Goal: Task Accomplishment & Management: Use online tool/utility

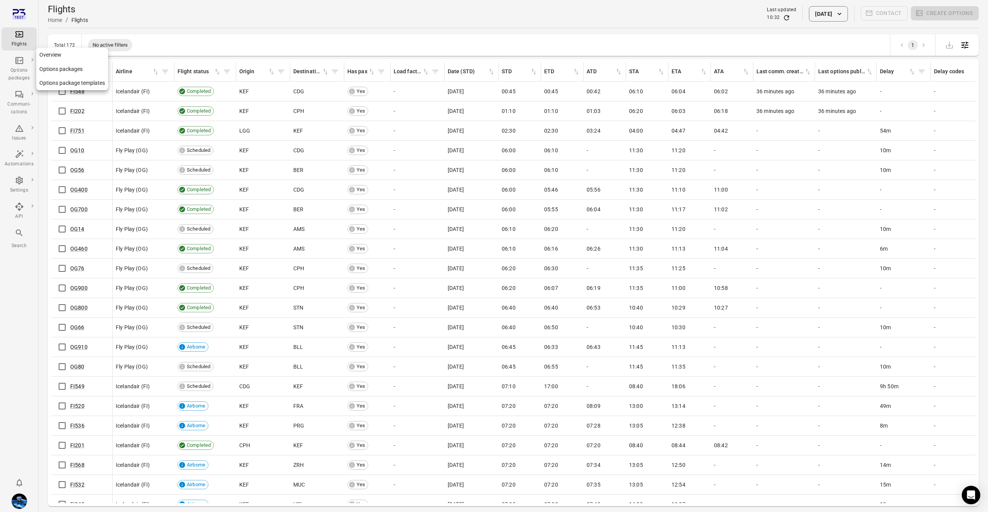
click at [22, 64] on icon "Main navigation" at bounding box center [19, 60] width 9 height 9
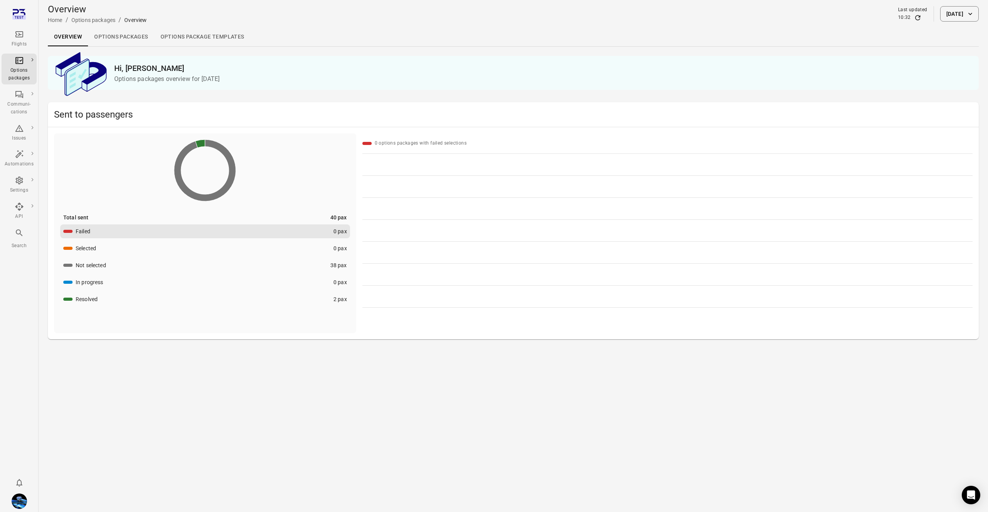
click at [280, 296] on button "Resolved 2 pax" at bounding box center [205, 299] width 290 height 14
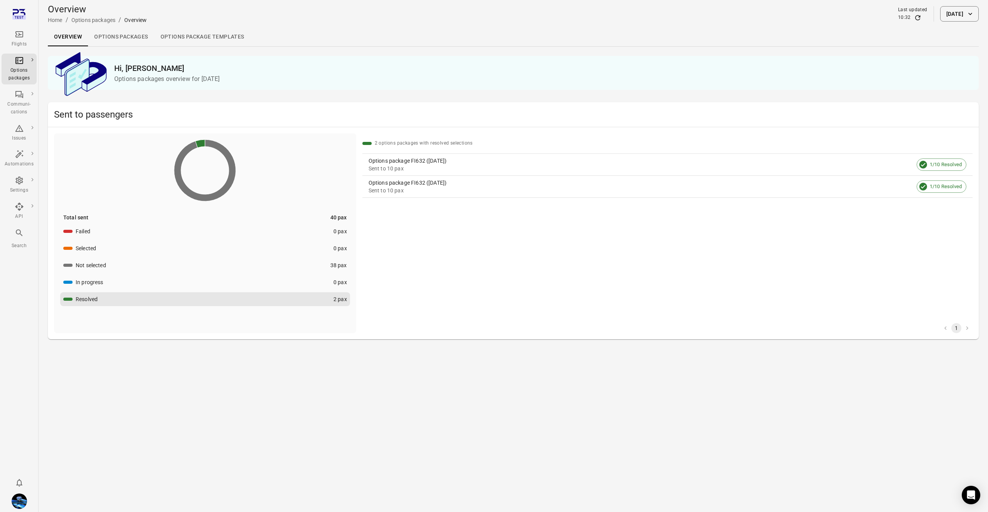
click at [409, 166] on div "Sent to 10 pax" at bounding box center [640, 169] width 545 height 8
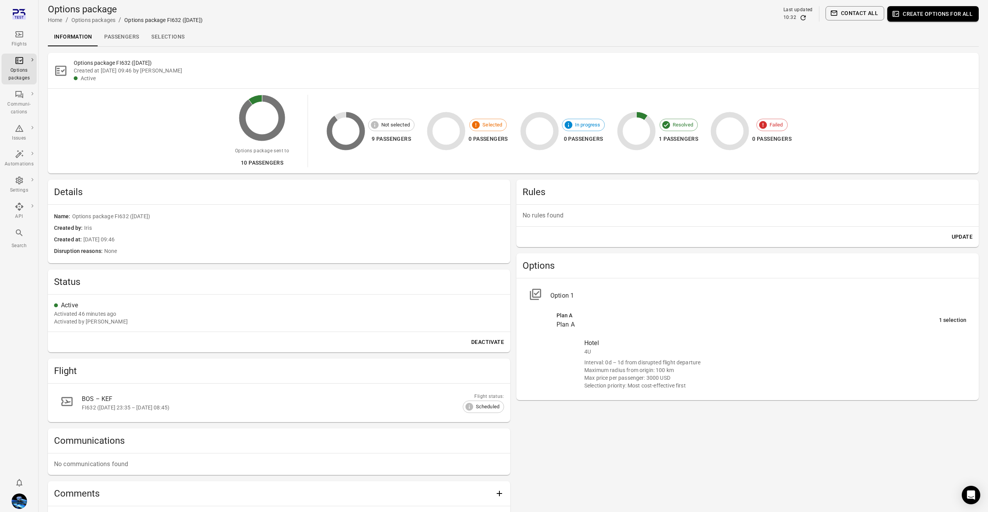
click at [163, 34] on link "Selections" at bounding box center [168, 37] width 46 height 19
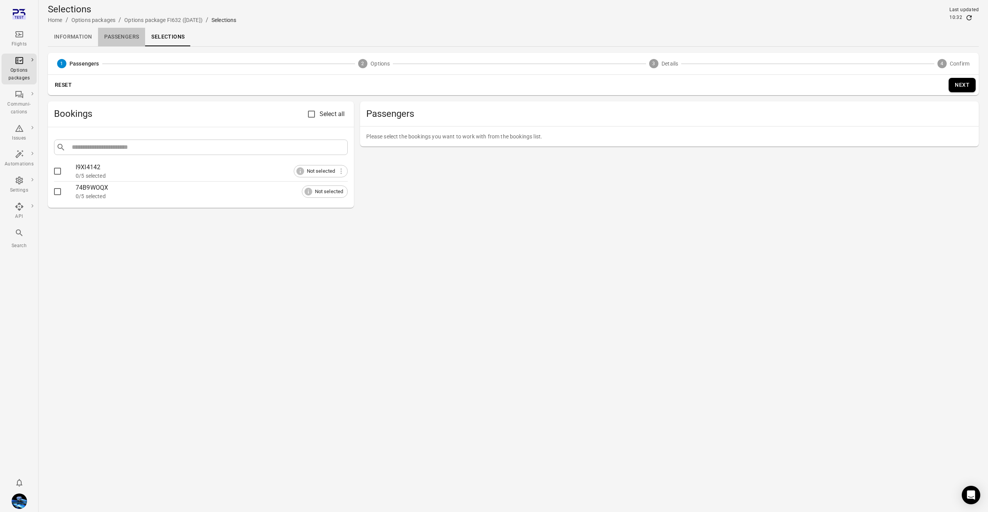
click at [127, 40] on link "Passengers" at bounding box center [121, 37] width 47 height 19
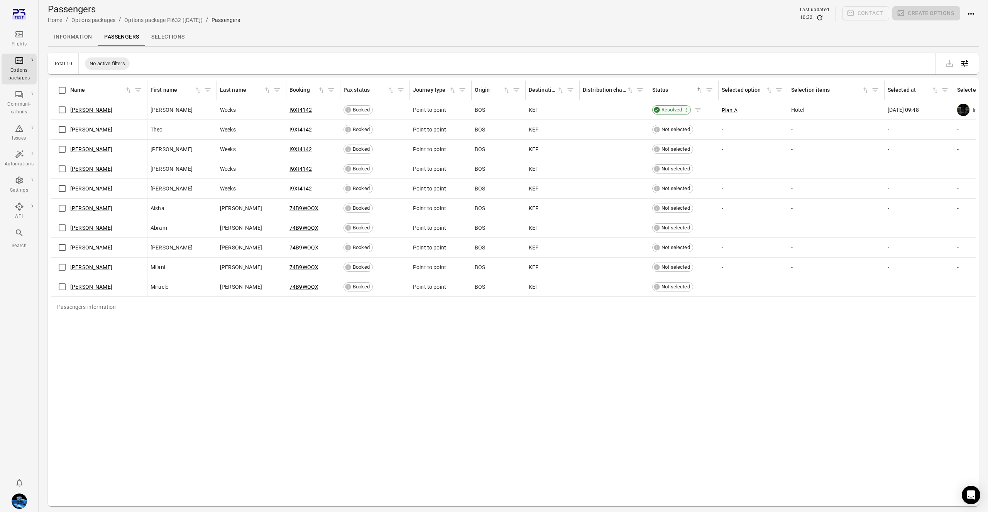
click at [664, 108] on span "Resolved" at bounding box center [672, 109] width 26 height 7
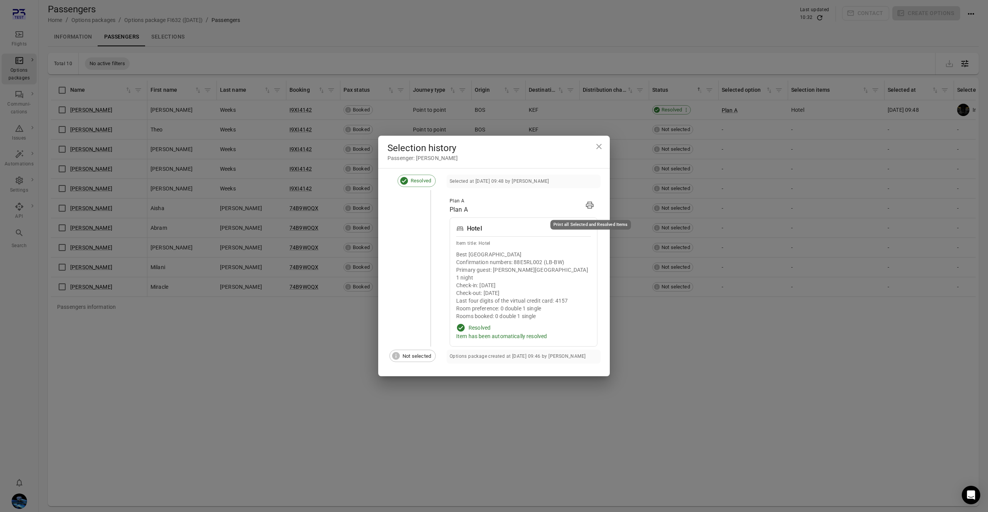
click at [586, 224] on div "Print all Selected and Resolved Items" at bounding box center [590, 225] width 81 height 10
copy div "Print all Selected and Resolved Items"
click at [475, 98] on div "Selection history Passenger: [PERSON_NAME] Resolved Selected at [DATE] 09:48 by…" at bounding box center [494, 256] width 988 height 512
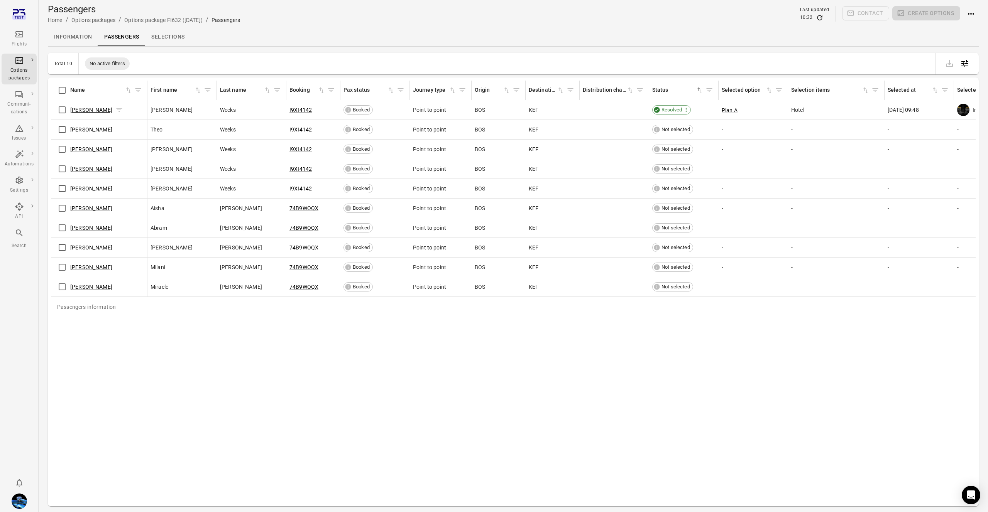
click at [83, 110] on link "[PERSON_NAME]" at bounding box center [91, 110] width 42 height 6
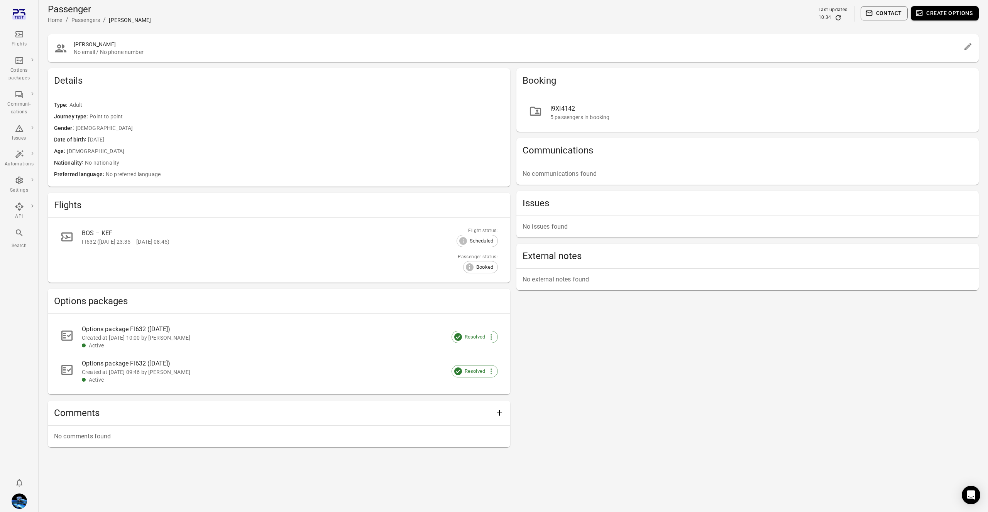
click at [605, 115] on div "5 passengers in booking" at bounding box center [758, 117] width 416 height 8
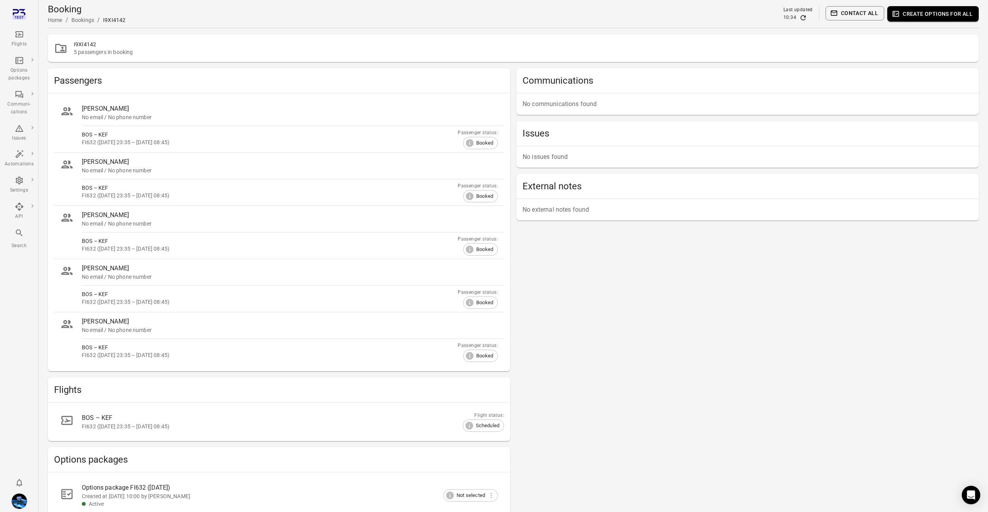
scroll to position [137, 0]
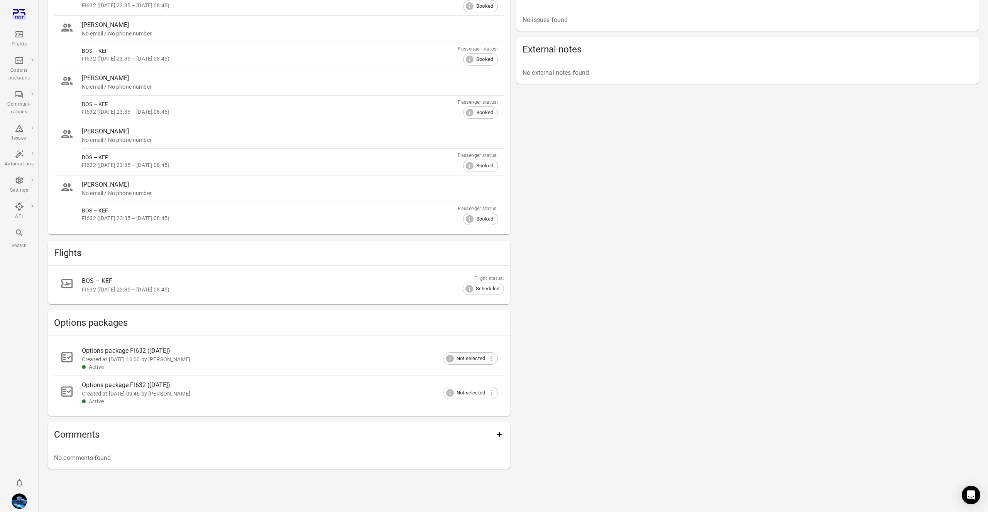
click at [481, 359] on span "Not selected" at bounding box center [470, 359] width 37 height 8
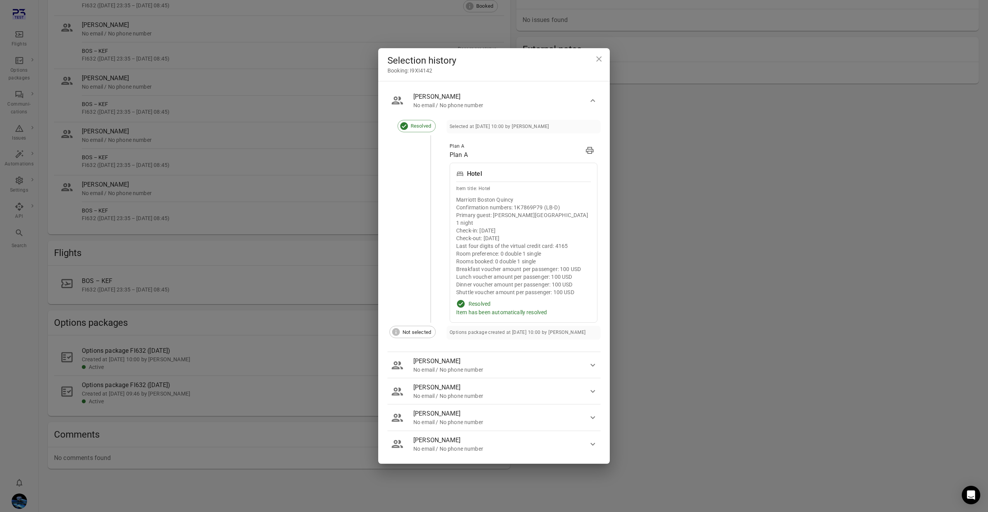
drag, startPoint x: 650, startPoint y: 148, endPoint x: 518, endPoint y: 216, distance: 148.4
click at [649, 149] on div "Selection history Booking: I9XI4142 [PERSON_NAME] No email / No phone number Re…" at bounding box center [494, 256] width 988 height 512
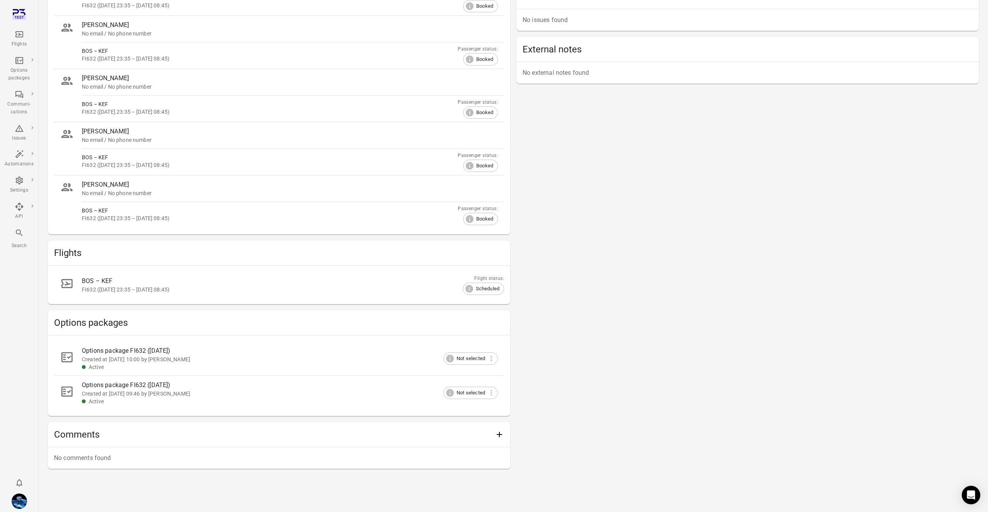
click at [284, 352] on div "Options package FI632 ([DATE])" at bounding box center [284, 350] width 404 height 9
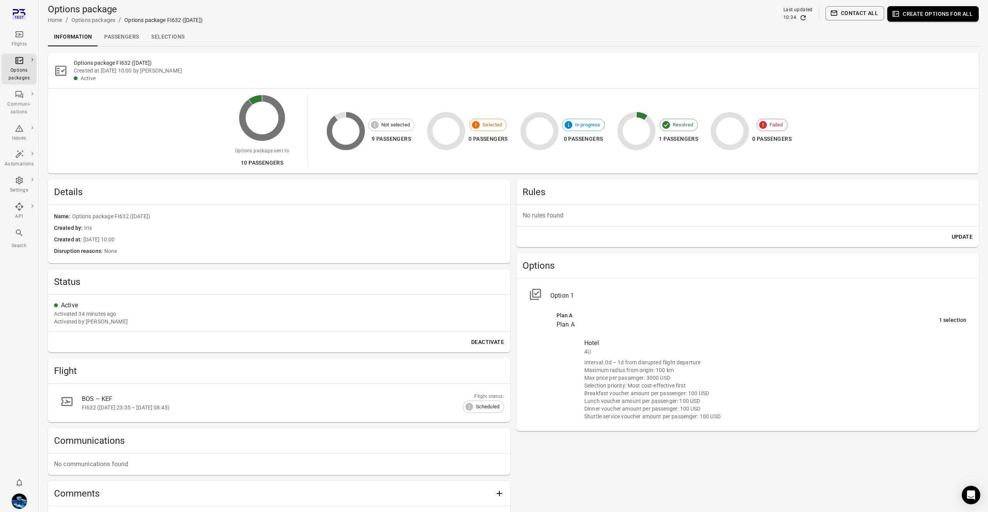
scroll to position [59, 0]
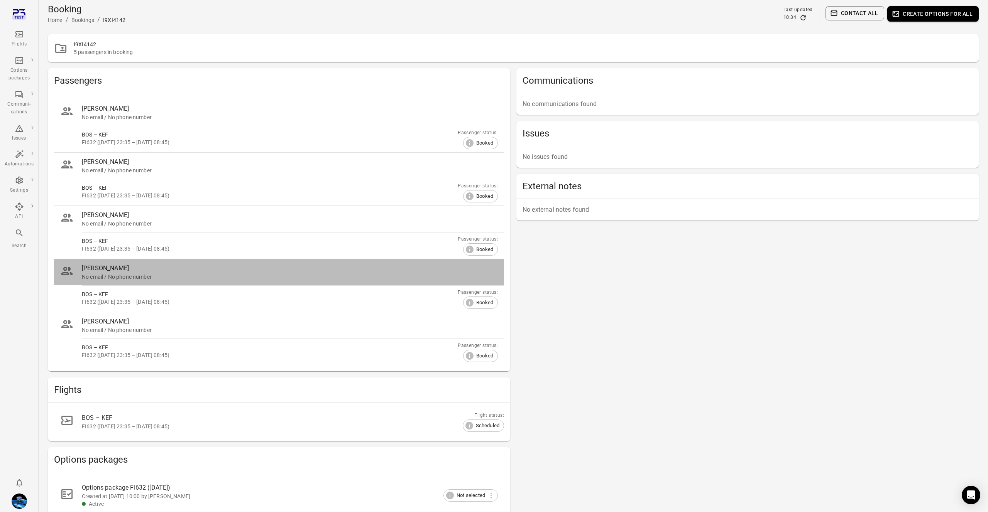
click at [237, 273] on div "No email / No phone number" at bounding box center [290, 277] width 416 height 8
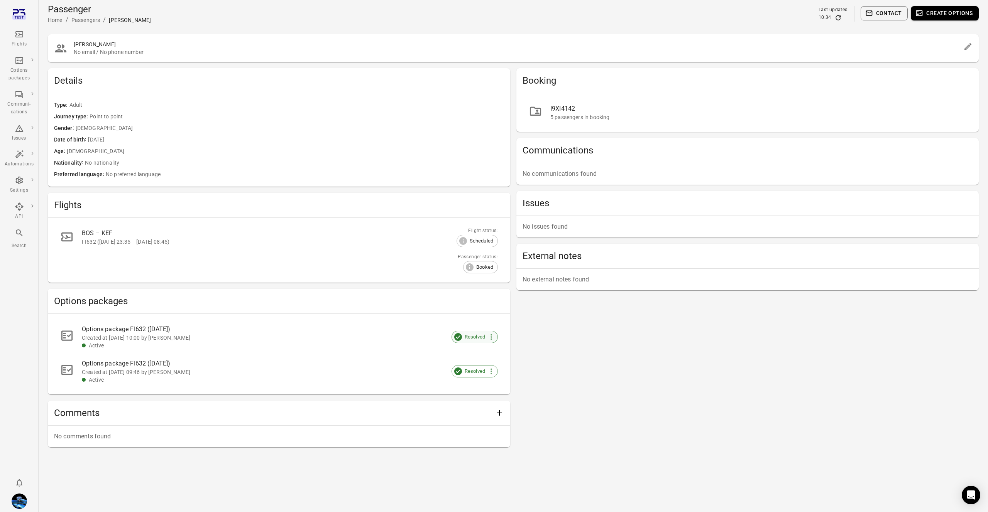
click at [480, 338] on span "Resolved" at bounding box center [474, 337] width 29 height 8
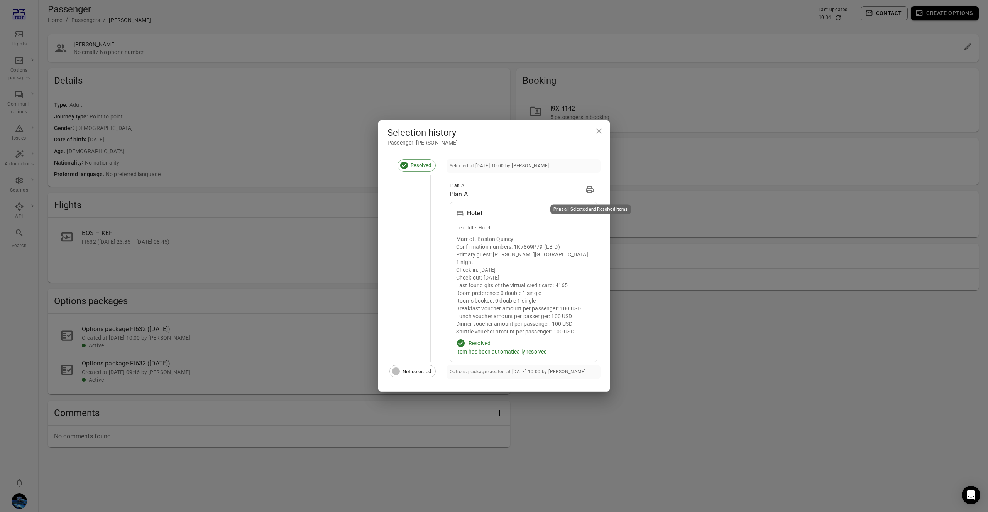
click at [587, 186] on icon "Print" at bounding box center [589, 189] width 9 height 9
click at [590, 188] on icon "Print" at bounding box center [589, 189] width 9 height 9
click at [591, 190] on icon "Print" at bounding box center [589, 189] width 9 height 9
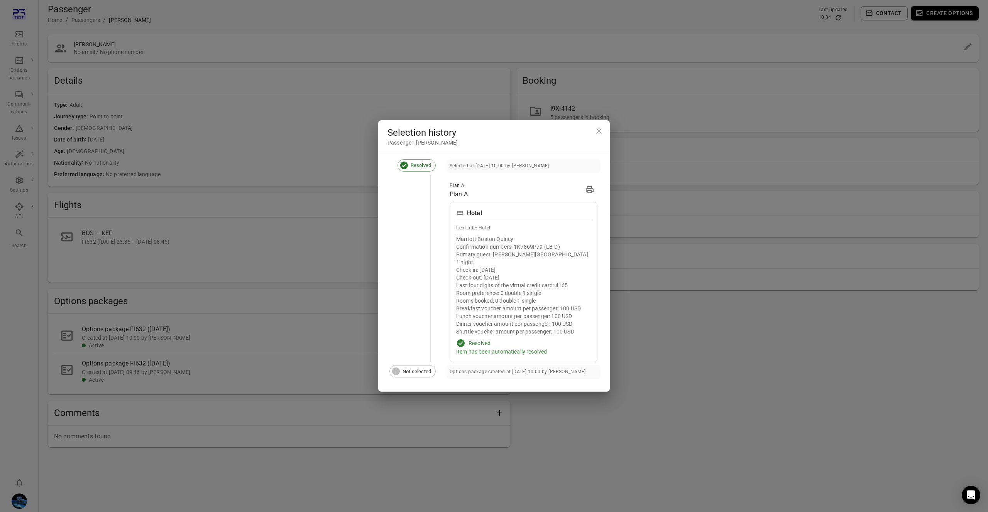
click at [591, 190] on icon "Print" at bounding box center [589, 189] width 9 height 9
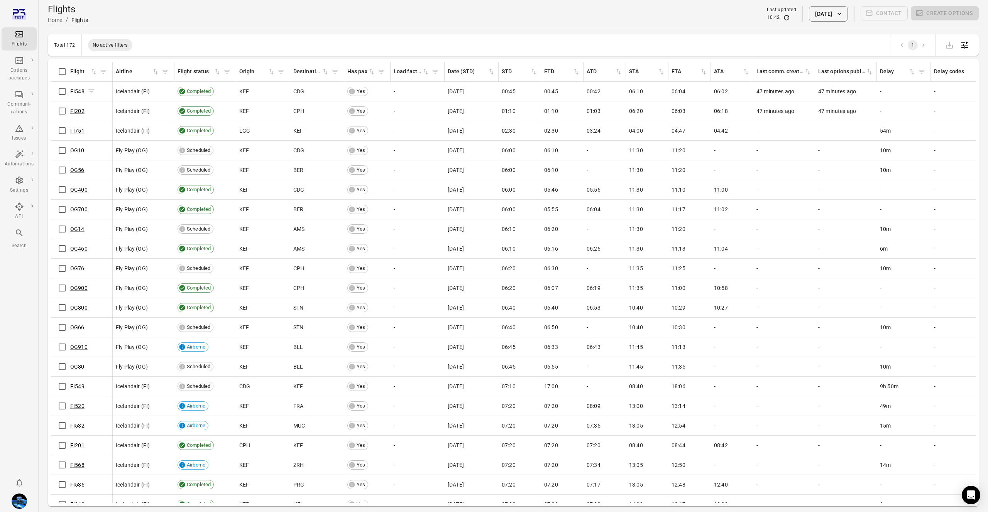
click at [78, 92] on link "FI548" at bounding box center [77, 91] width 14 height 6
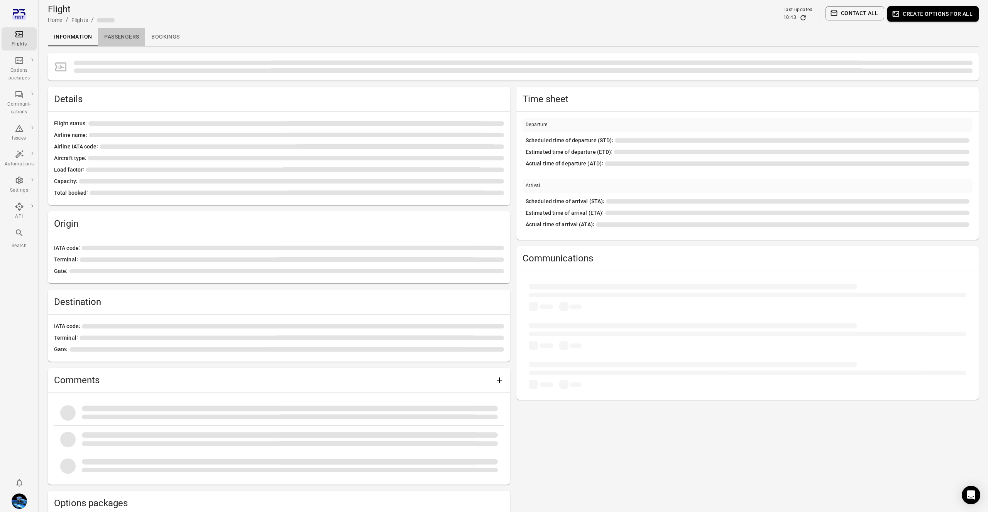
click at [113, 37] on link "Passengers" at bounding box center [121, 37] width 47 height 19
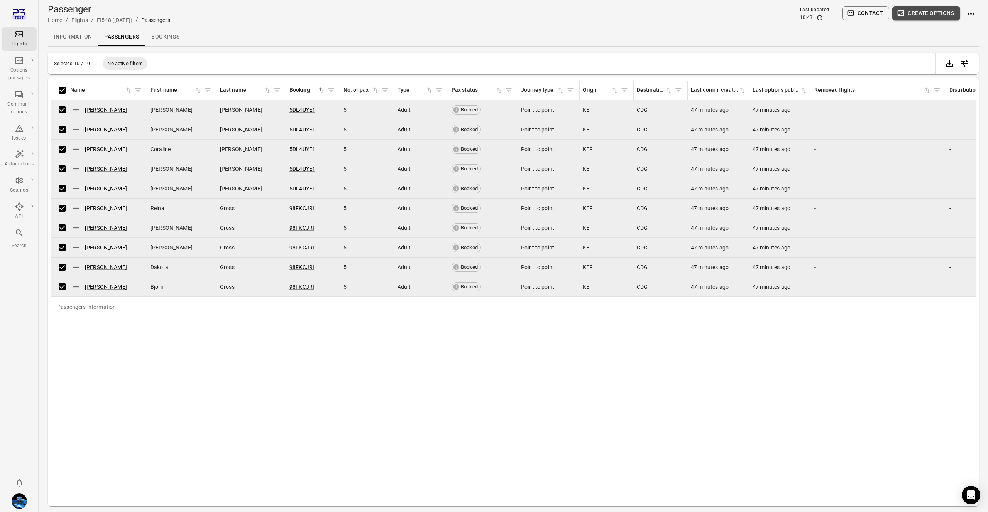
drag, startPoint x: 934, startPoint y: 15, endPoint x: 932, endPoint y: 23, distance: 7.9
click at [934, 15] on button "Create options" at bounding box center [926, 13] width 68 height 14
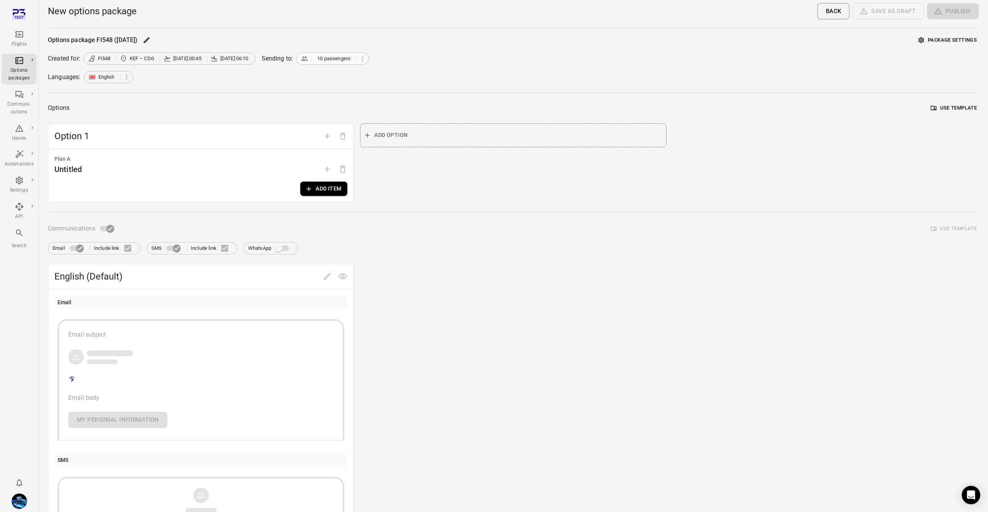
click at [314, 56] on span "10 passengers" at bounding box center [329, 59] width 56 height 8
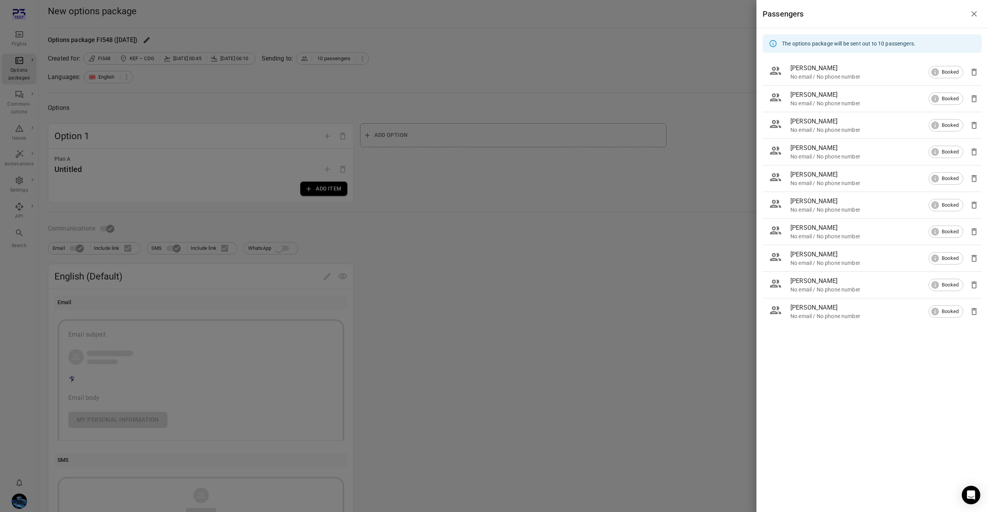
click at [318, 91] on div at bounding box center [494, 256] width 988 height 512
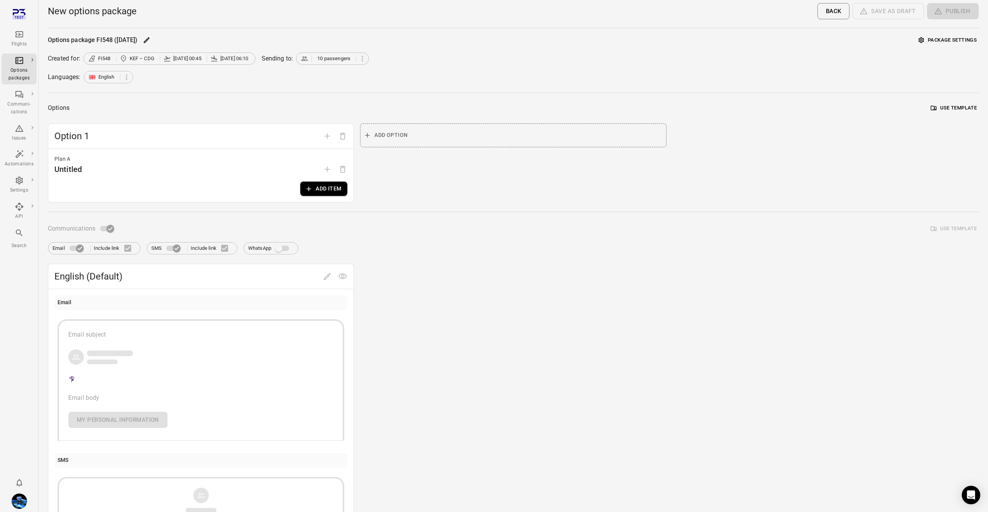
click at [328, 184] on button "Add item" at bounding box center [323, 189] width 47 height 14
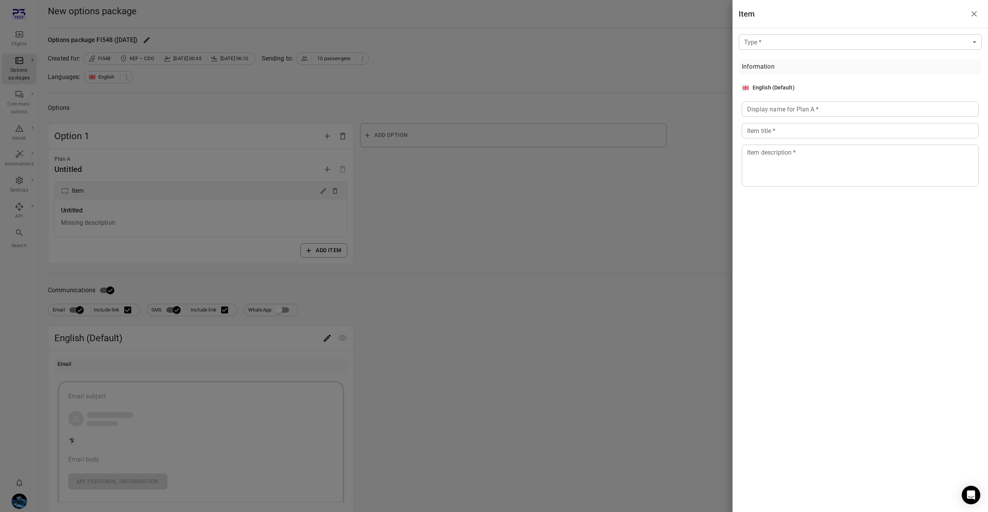
click at [794, 44] on body "Flights Options packages Communi-cations Issues Automations Settings API Search…" at bounding box center [494, 336] width 988 height 673
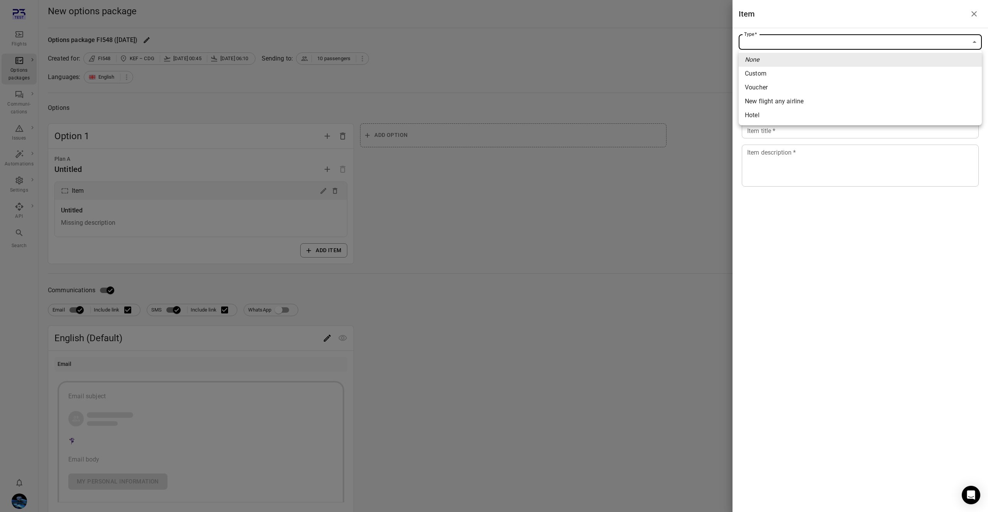
drag, startPoint x: 769, startPoint y: 117, endPoint x: 765, endPoint y: 118, distance: 4.3
click at [769, 117] on span "Hotel" at bounding box center [860, 115] width 231 height 9
type input "*****"
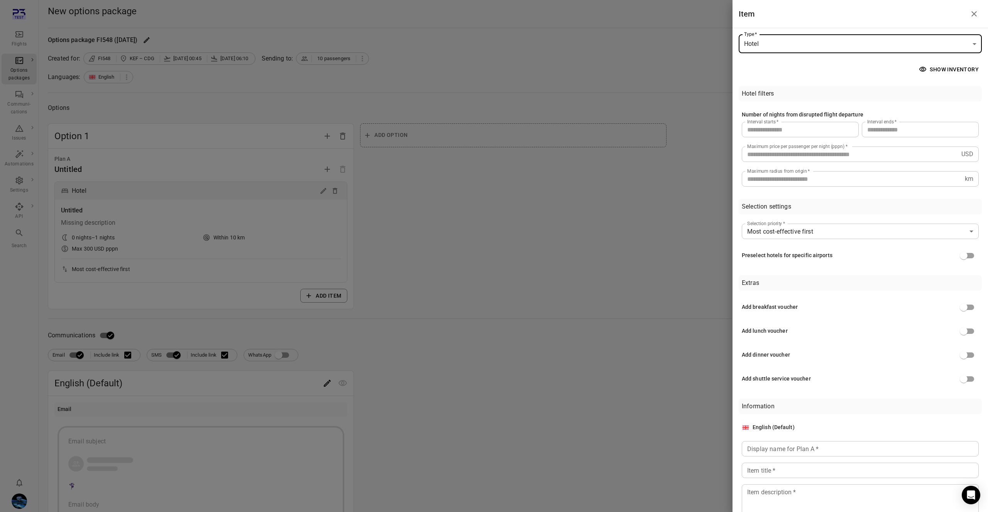
click at [654, 132] on div at bounding box center [494, 256] width 988 height 512
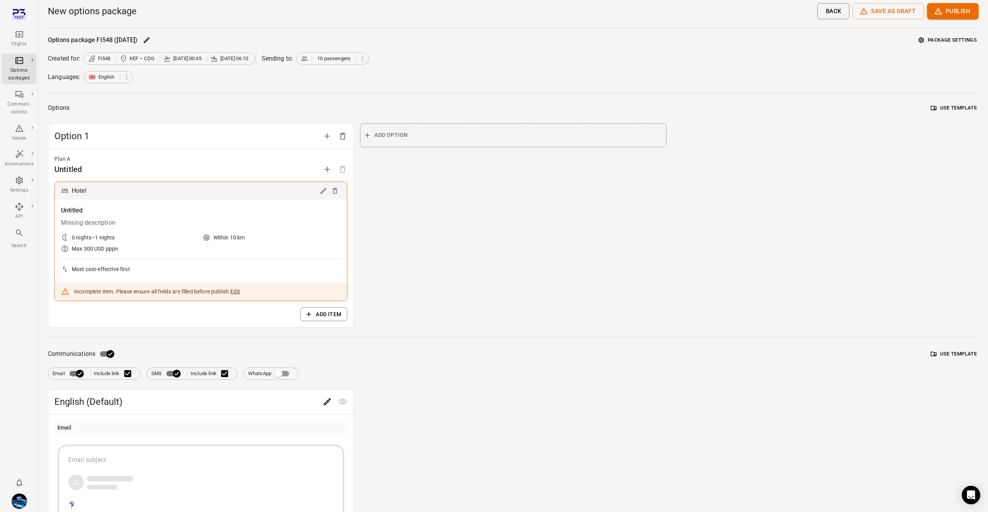
click at [324, 192] on icon "Edit" at bounding box center [323, 191] width 8 height 8
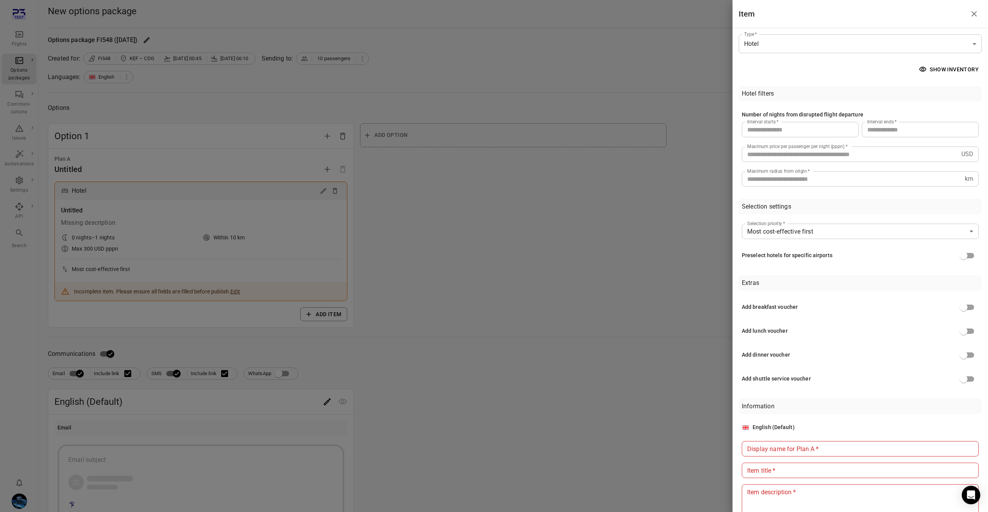
scroll to position [24, 0]
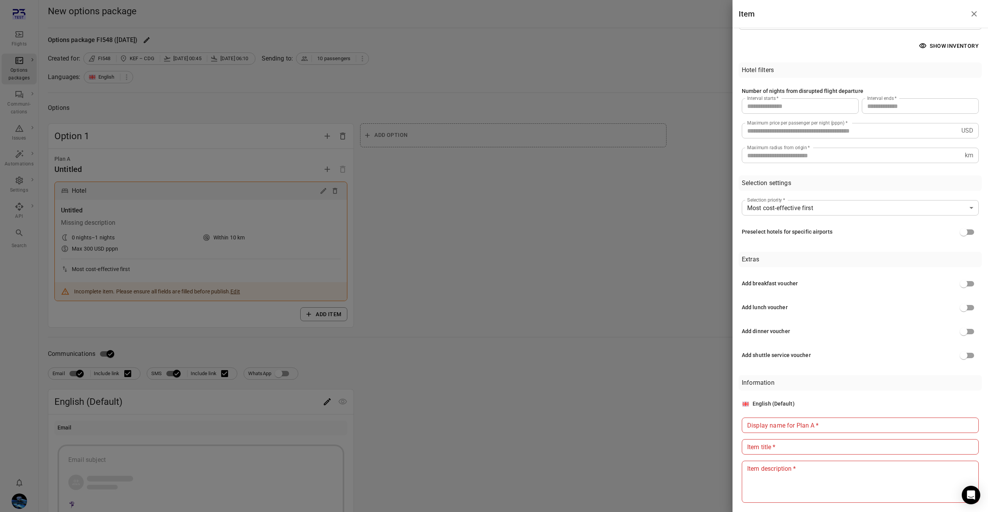
click at [822, 425] on input "Display name for Plan A   *" at bounding box center [860, 425] width 237 height 15
type input "*****"
paste input "*****"
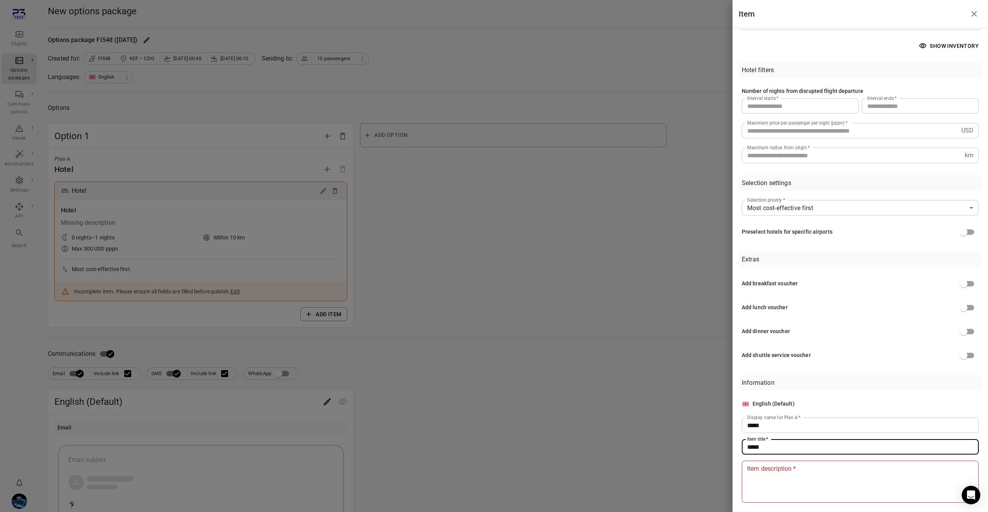
type input "*****"
paste textarea "*****"
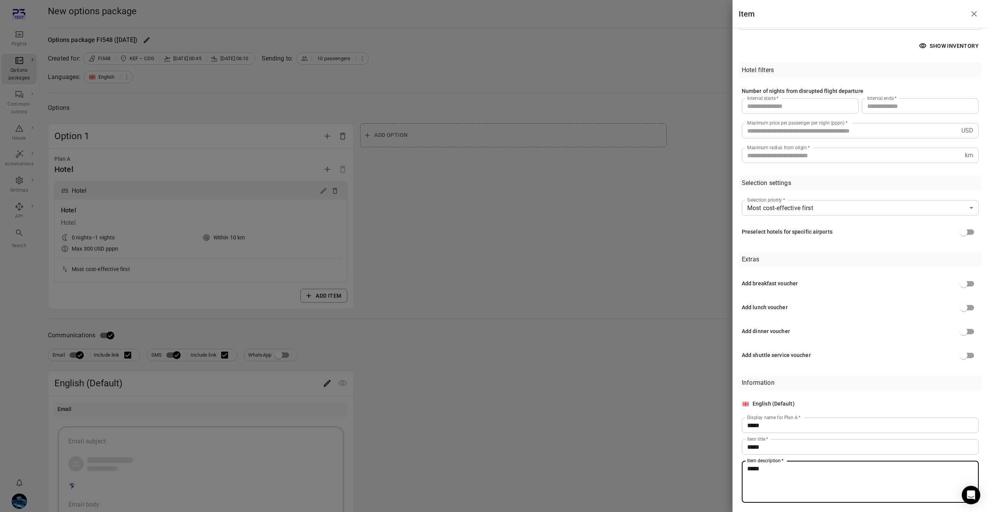
type textarea "*****"
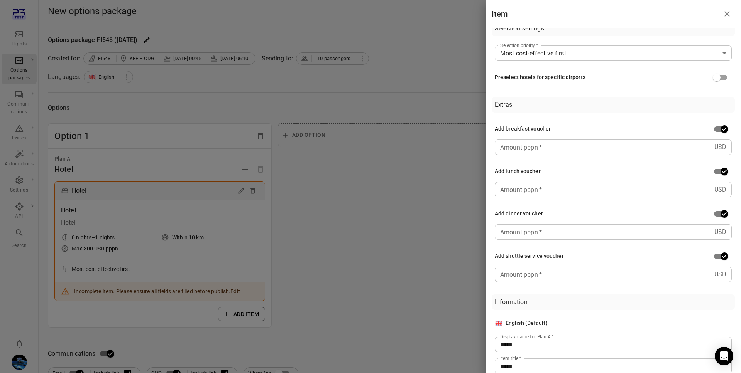
scroll to position [180, 0]
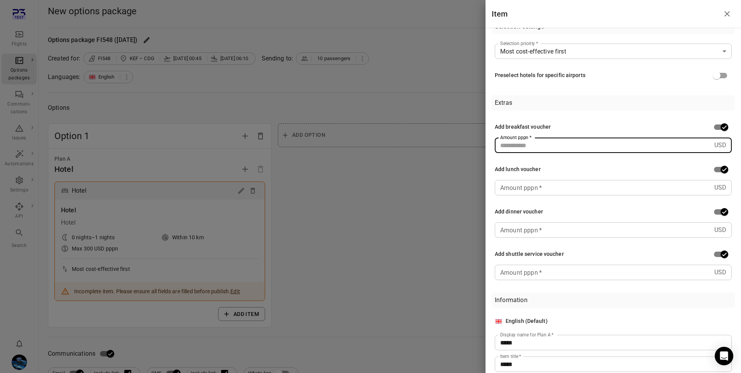
click at [539, 148] on input "Amount pppn   *" at bounding box center [603, 145] width 216 height 15
click at [555, 124] on div "Add breakfast voucher" at bounding box center [613, 127] width 237 height 15
click at [549, 147] on input "Amount pppn   *" at bounding box center [603, 145] width 216 height 15
click at [565, 125] on div "Add breakfast voucher" at bounding box center [613, 127] width 237 height 15
click at [558, 145] on input "Amount pppn   *" at bounding box center [603, 145] width 216 height 15
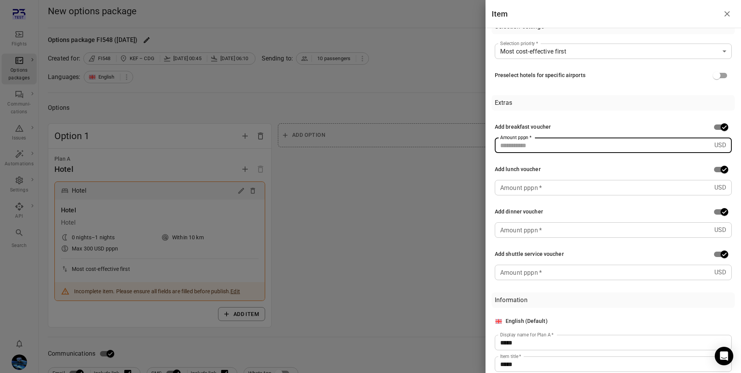
click at [563, 130] on div "Add breakfast voucher" at bounding box center [613, 127] width 237 height 15
click at [284, 91] on div at bounding box center [370, 186] width 741 height 373
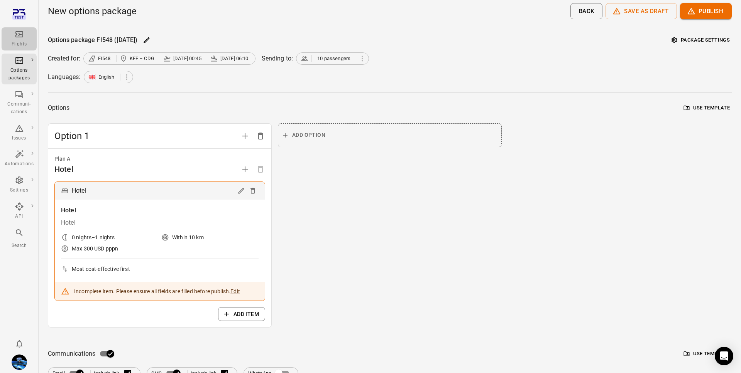
click at [25, 35] on div "Flights" at bounding box center [19, 39] width 29 height 19
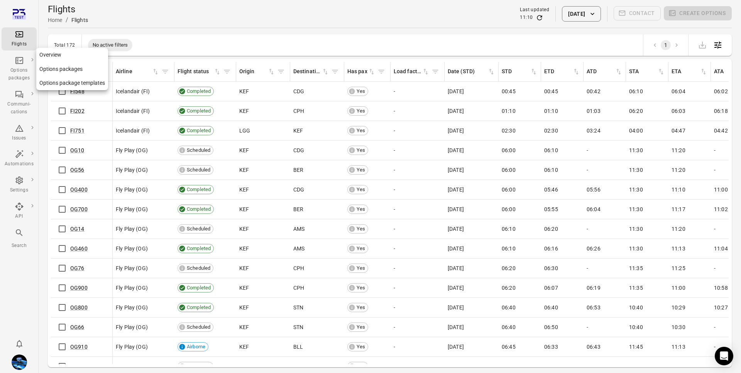
click at [11, 70] on div "Options packages" at bounding box center [19, 74] width 29 height 15
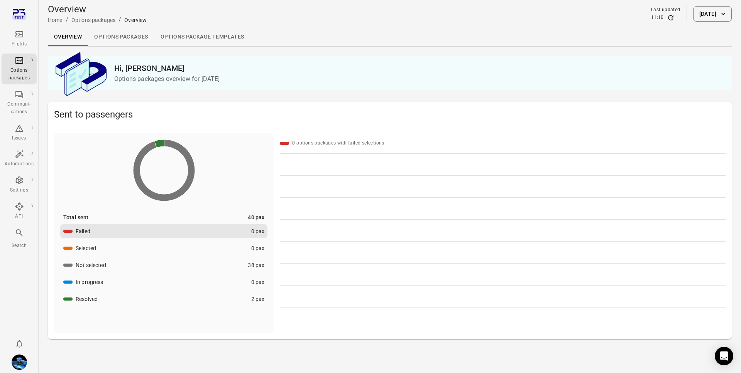
click at [198, 261] on button "Not selected 38 pax" at bounding box center [163, 266] width 207 height 14
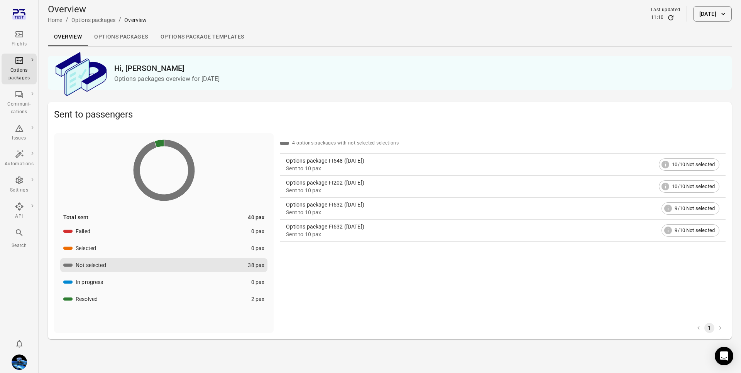
click at [210, 303] on button "Resolved 2 pax" at bounding box center [163, 299] width 207 height 14
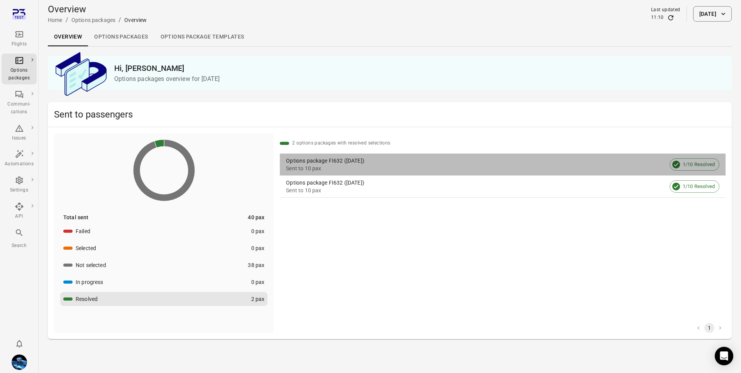
click at [355, 171] on div "Sent to 10 pax" at bounding box center [476, 169] width 380 height 8
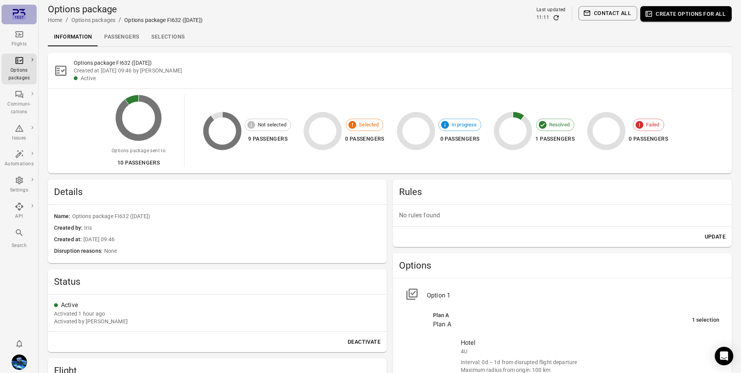
click at [21, 15] on icon "Main navigation" at bounding box center [19, 15] width 14 height 14
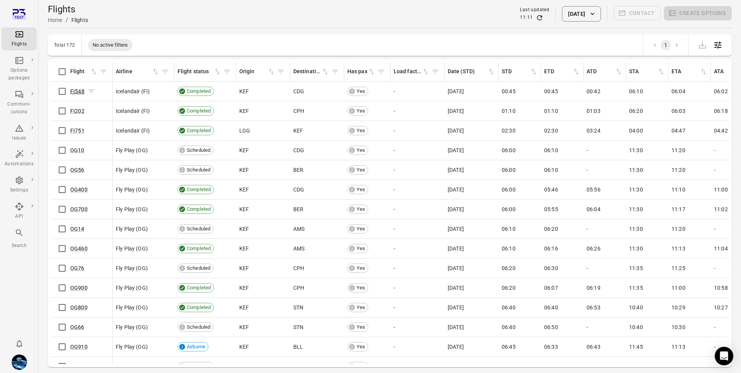
click at [79, 90] on link "FI548" at bounding box center [77, 91] width 14 height 6
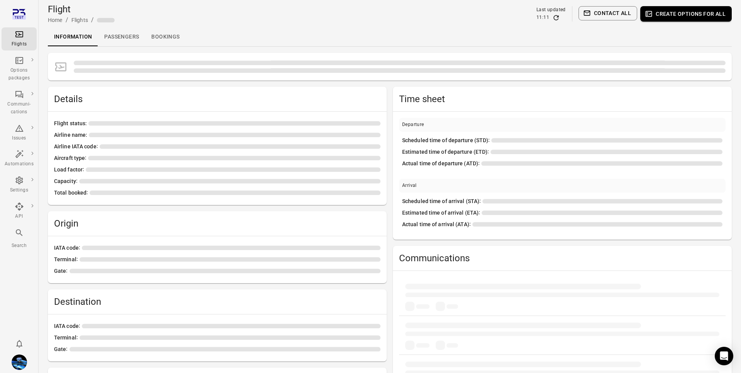
click at [136, 37] on link "Passengers" at bounding box center [121, 37] width 47 height 19
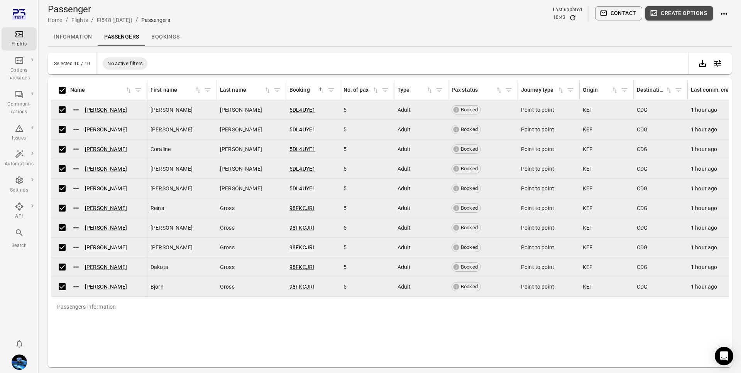
click at [676, 13] on button "Create options" at bounding box center [679, 13] width 68 height 14
